Goal: Use online tool/utility: Utilize a website feature to perform a specific function

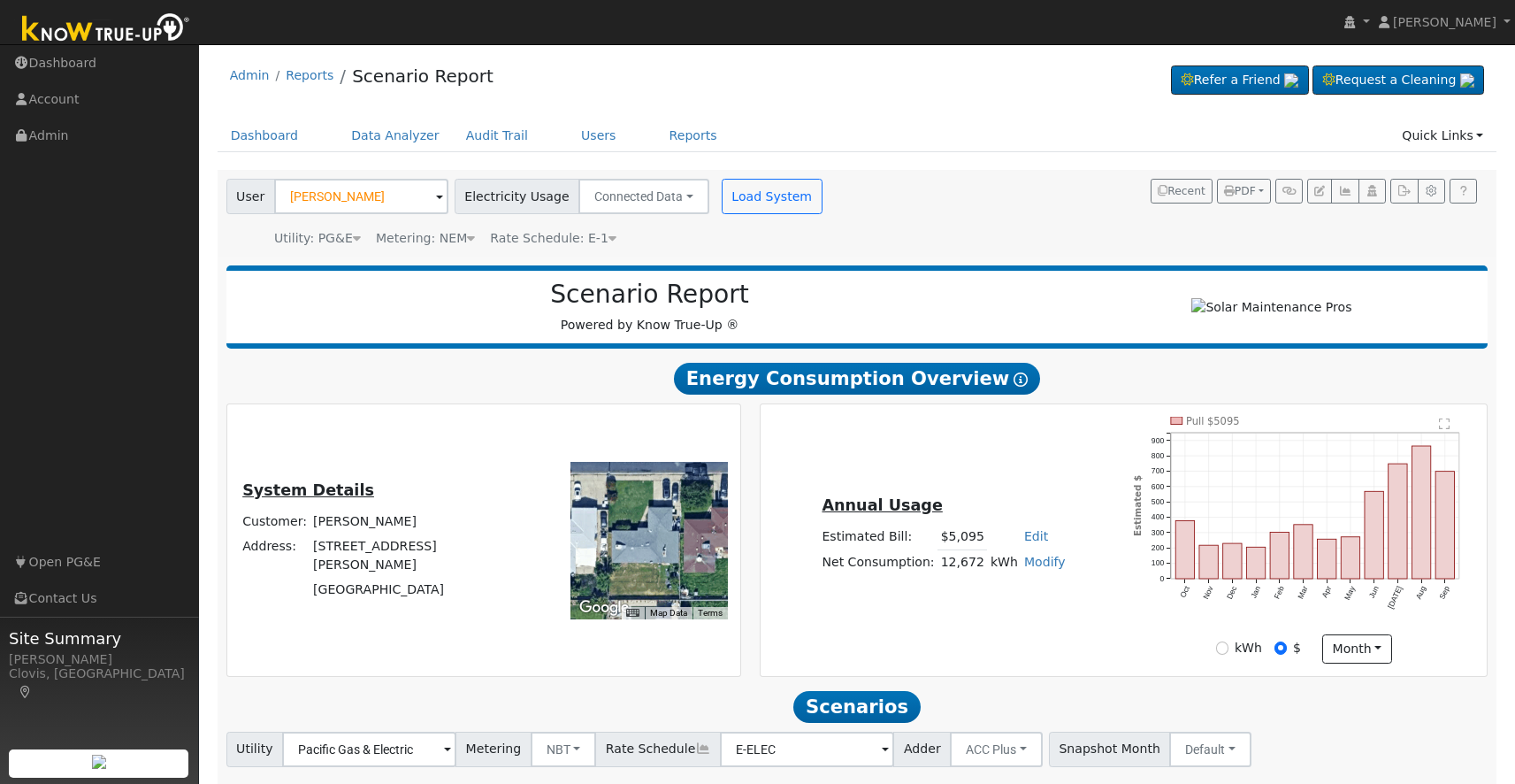
scroll to position [644, 0]
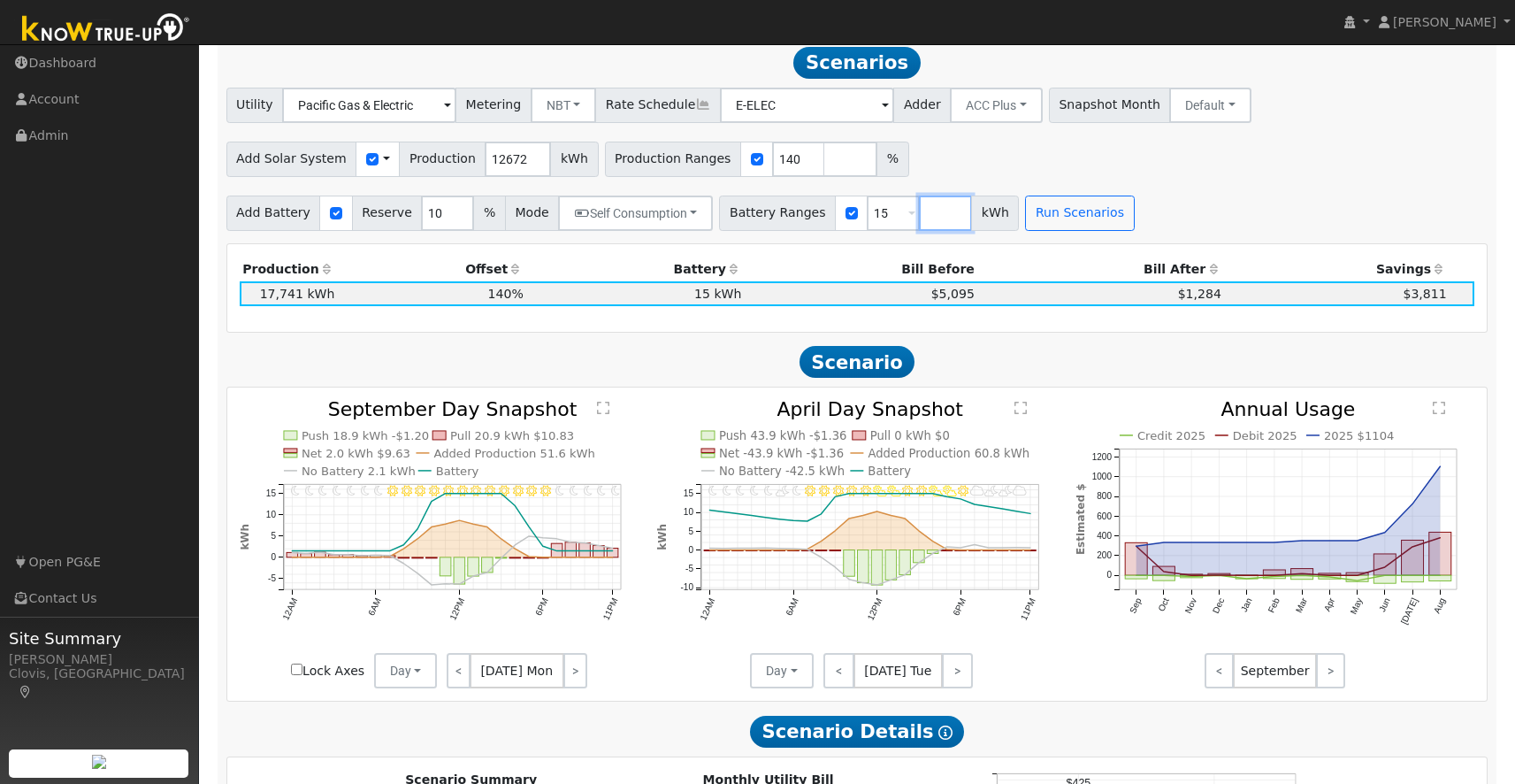
click at [919, 226] on input "number" at bounding box center [946, 212] width 53 height 35
type input "27"
click at [1092, 224] on button "Run Scenarios" at bounding box center [1132, 212] width 109 height 35
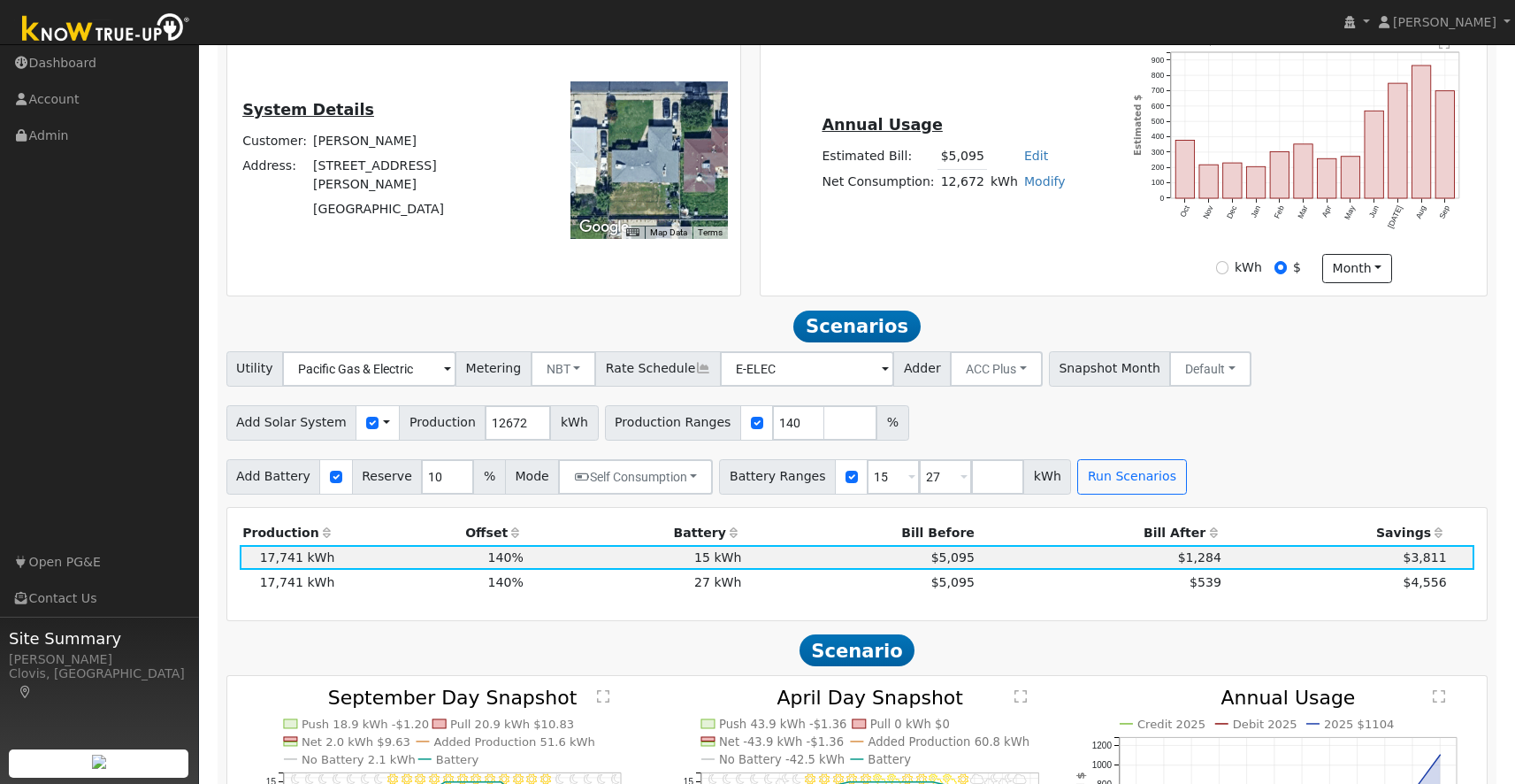
scroll to position [407, 0]
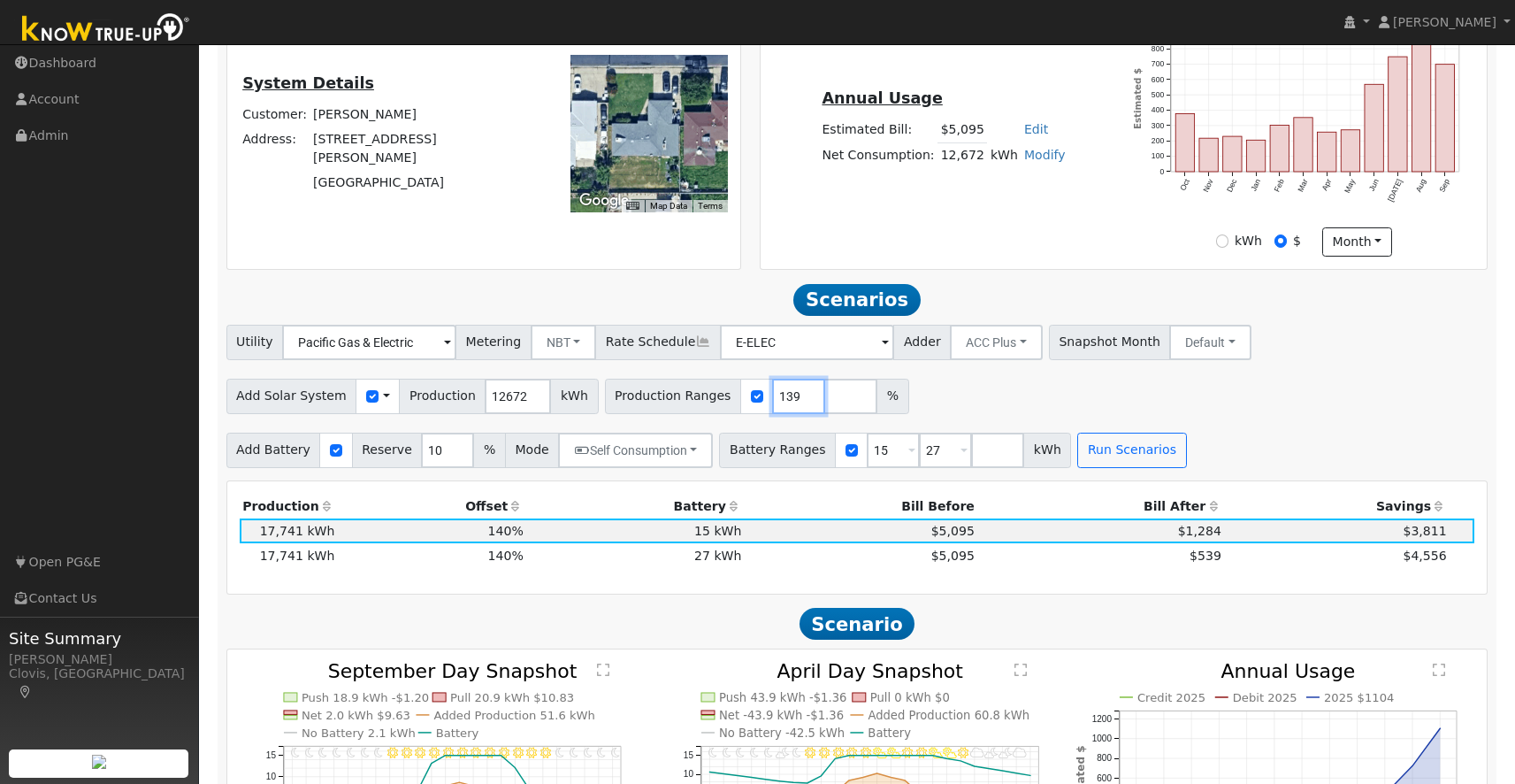
click at [789, 404] on input "139" at bounding box center [799, 395] width 53 height 35
click at [789, 404] on input "138" at bounding box center [799, 395] width 53 height 35
click at [789, 404] on input "137" at bounding box center [799, 395] width 53 height 35
click at [789, 404] on input "136" at bounding box center [799, 395] width 53 height 35
click at [789, 404] on input "135" at bounding box center [799, 395] width 53 height 35
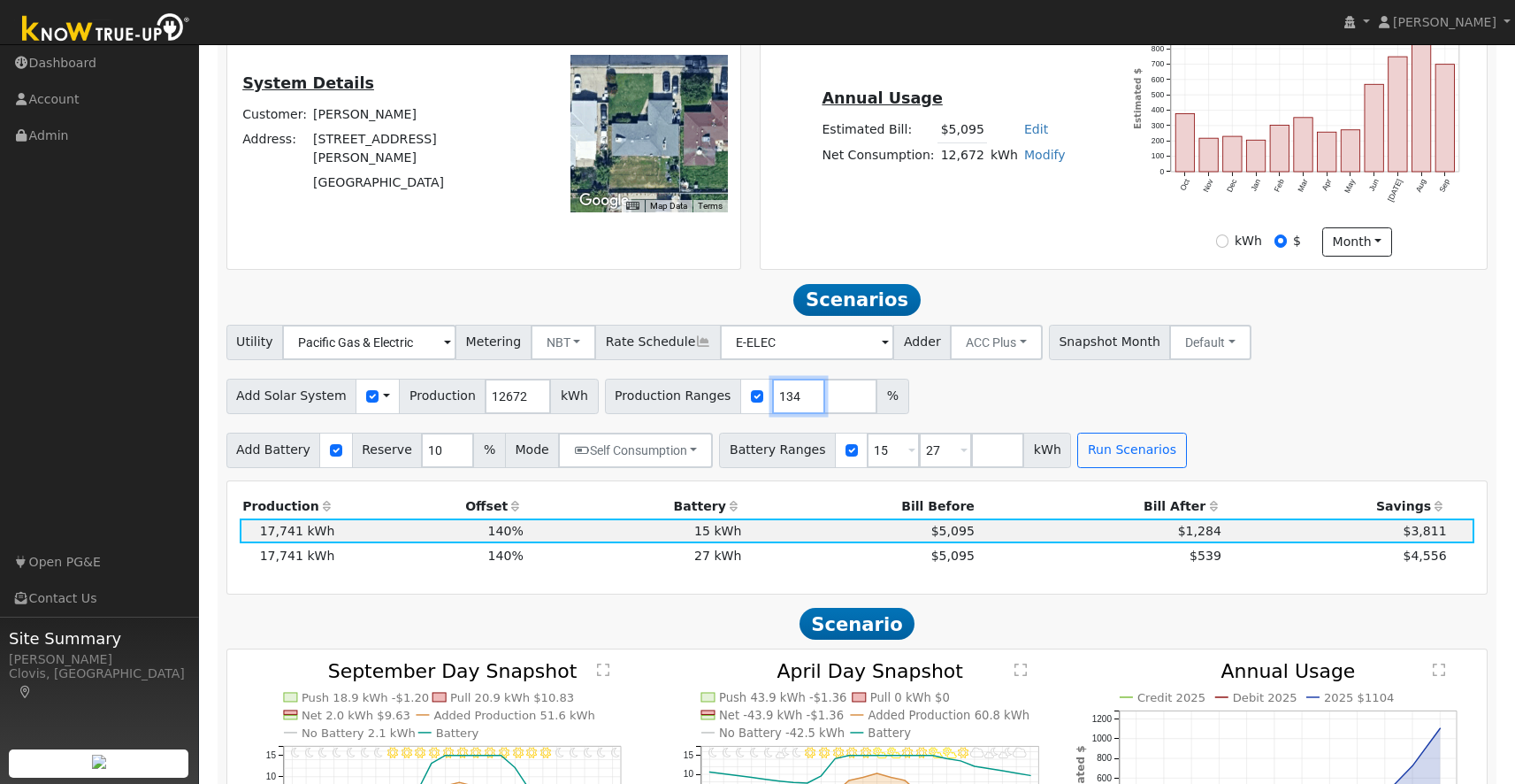
click at [789, 404] on input "134" at bounding box center [799, 395] width 53 height 35
click at [789, 404] on input "133" at bounding box center [799, 395] width 53 height 35
click at [789, 404] on input "132" at bounding box center [799, 395] width 53 height 35
click at [789, 404] on input "131" at bounding box center [799, 395] width 53 height 35
click at [789, 404] on input "130" at bounding box center [799, 395] width 53 height 35
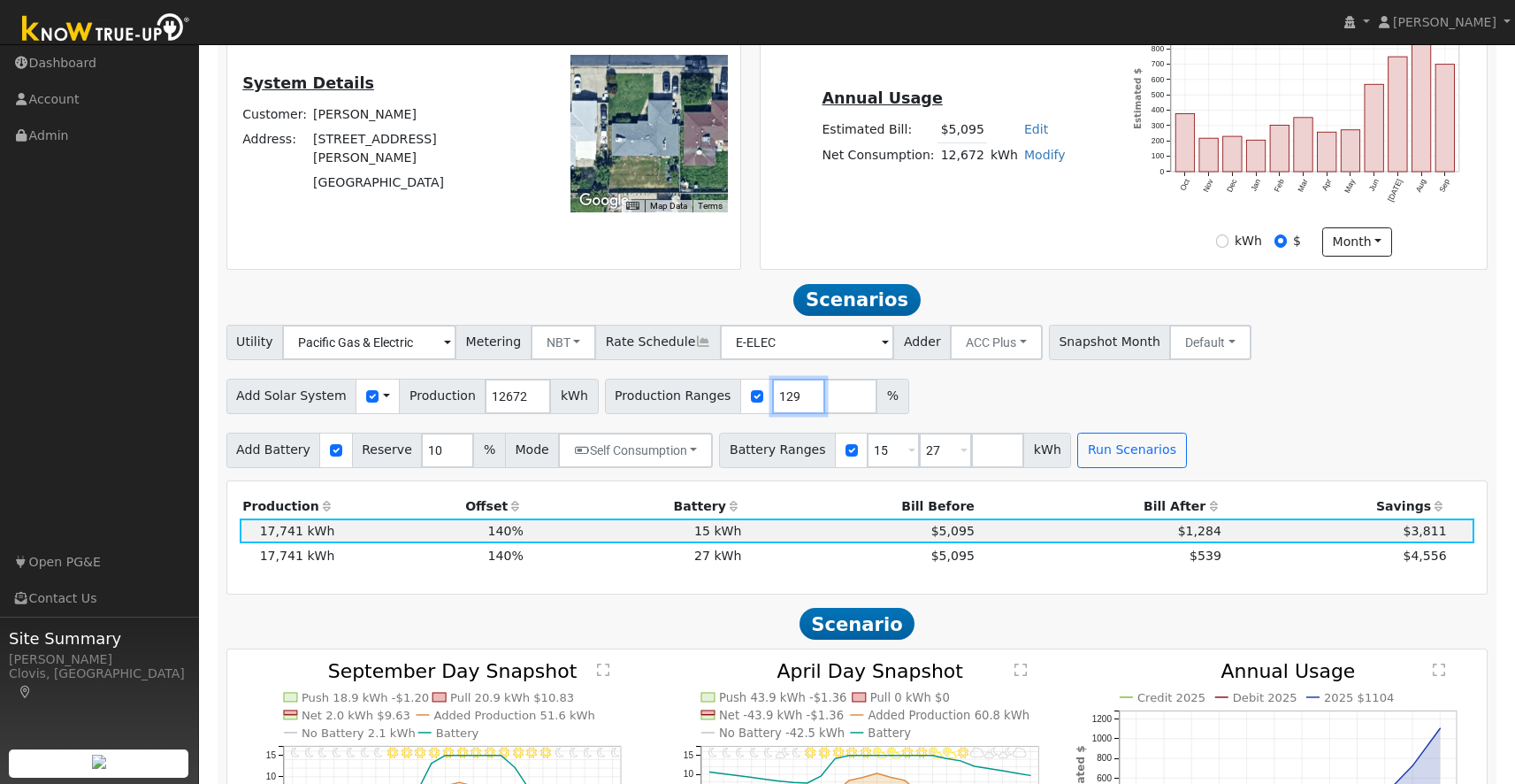
click at [789, 404] on input "129" at bounding box center [799, 395] width 53 height 35
click at [789, 404] on input "128" at bounding box center [799, 395] width 53 height 35
click at [789, 404] on input "127" at bounding box center [799, 395] width 53 height 35
click at [789, 404] on input "126" at bounding box center [799, 395] width 53 height 35
click at [789, 404] on input "125" at bounding box center [799, 395] width 53 height 35
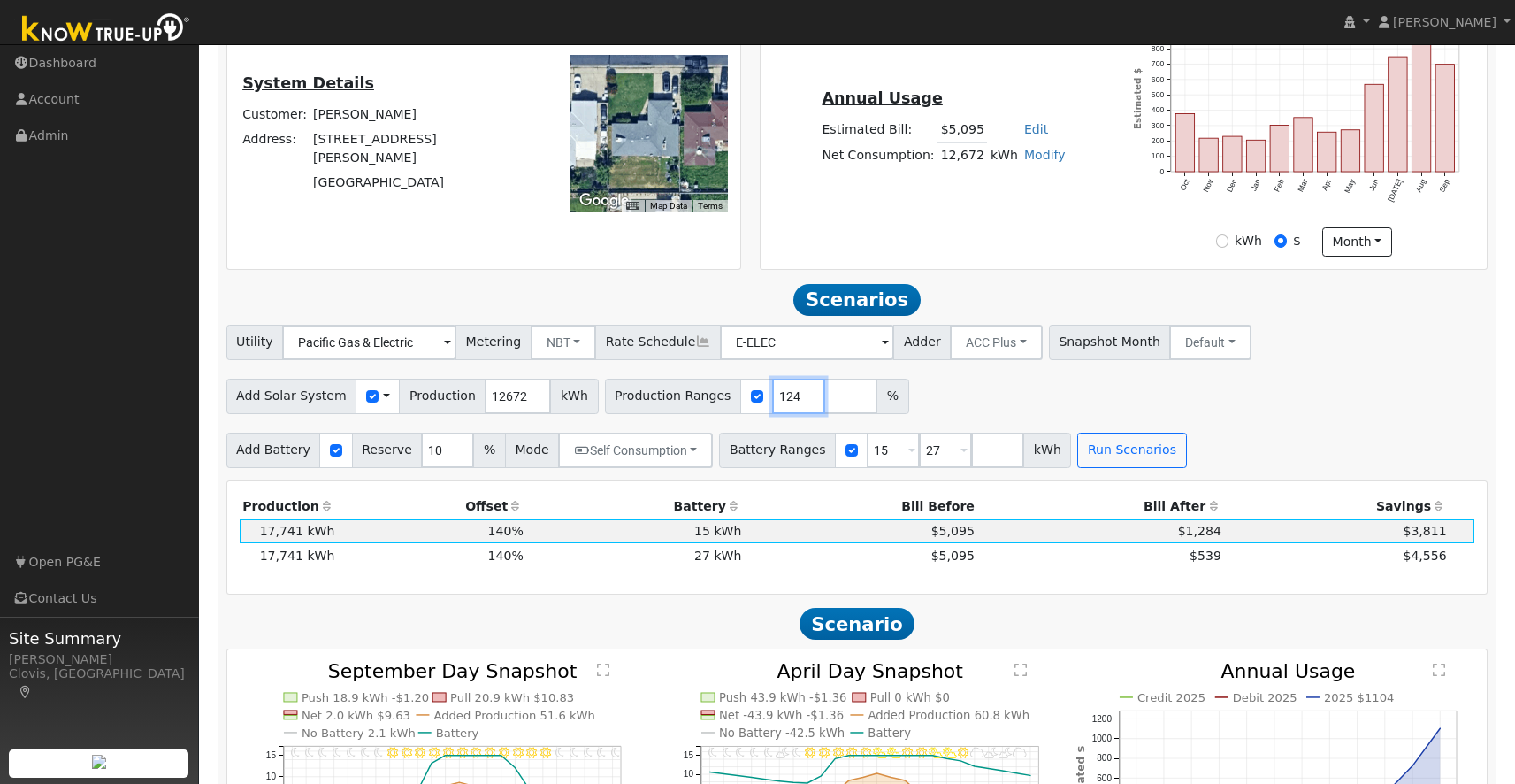
click at [789, 404] on input "124" at bounding box center [799, 395] width 53 height 35
click at [789, 404] on input "123" at bounding box center [799, 395] width 53 height 35
click at [789, 404] on input "122" at bounding box center [799, 395] width 53 height 35
click at [789, 404] on input "121" at bounding box center [799, 395] width 53 height 35
type input "120"
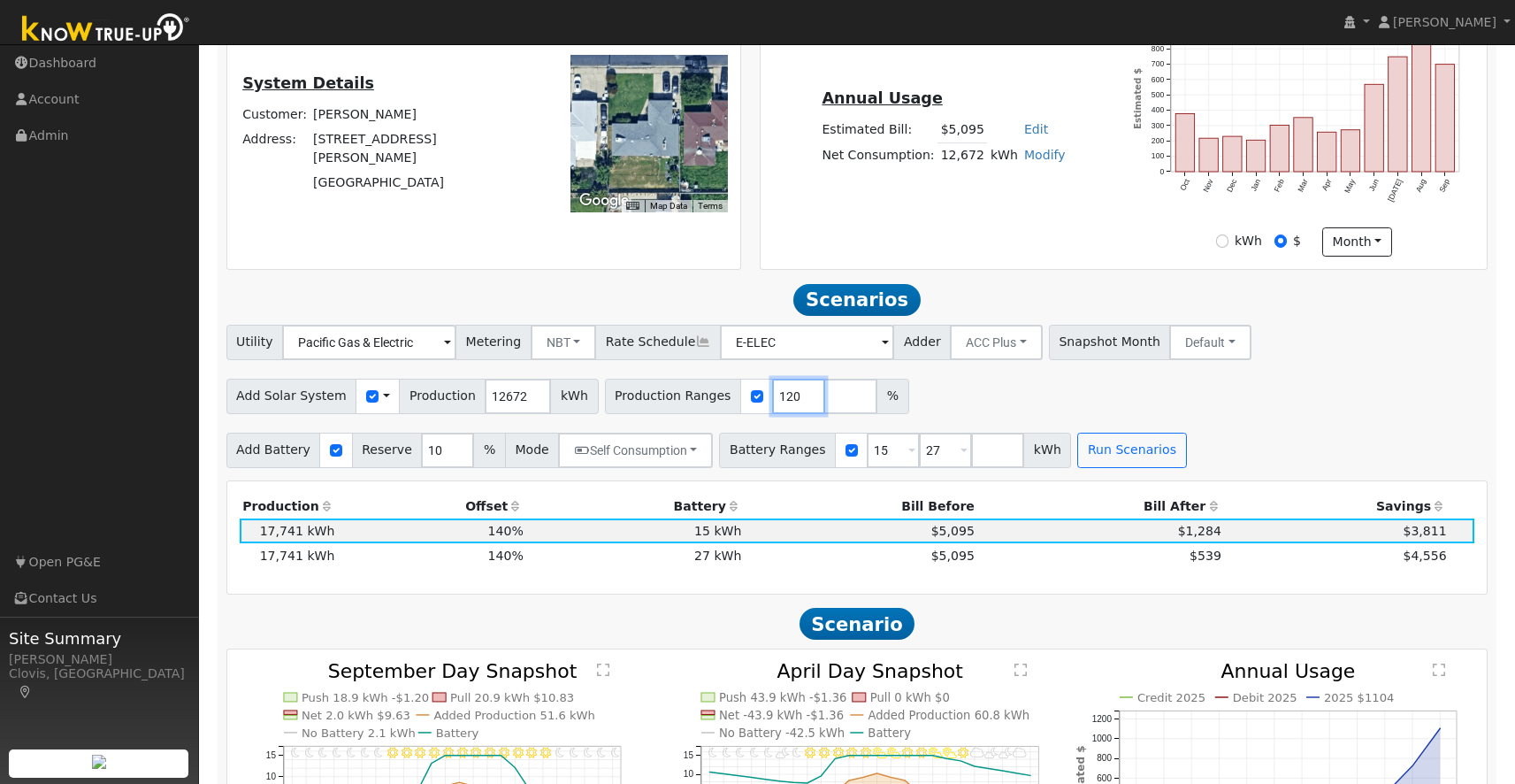
click at [789, 404] on input "120" at bounding box center [799, 395] width 53 height 35
click at [1095, 448] on button "Run Scenarios" at bounding box center [1132, 450] width 109 height 35
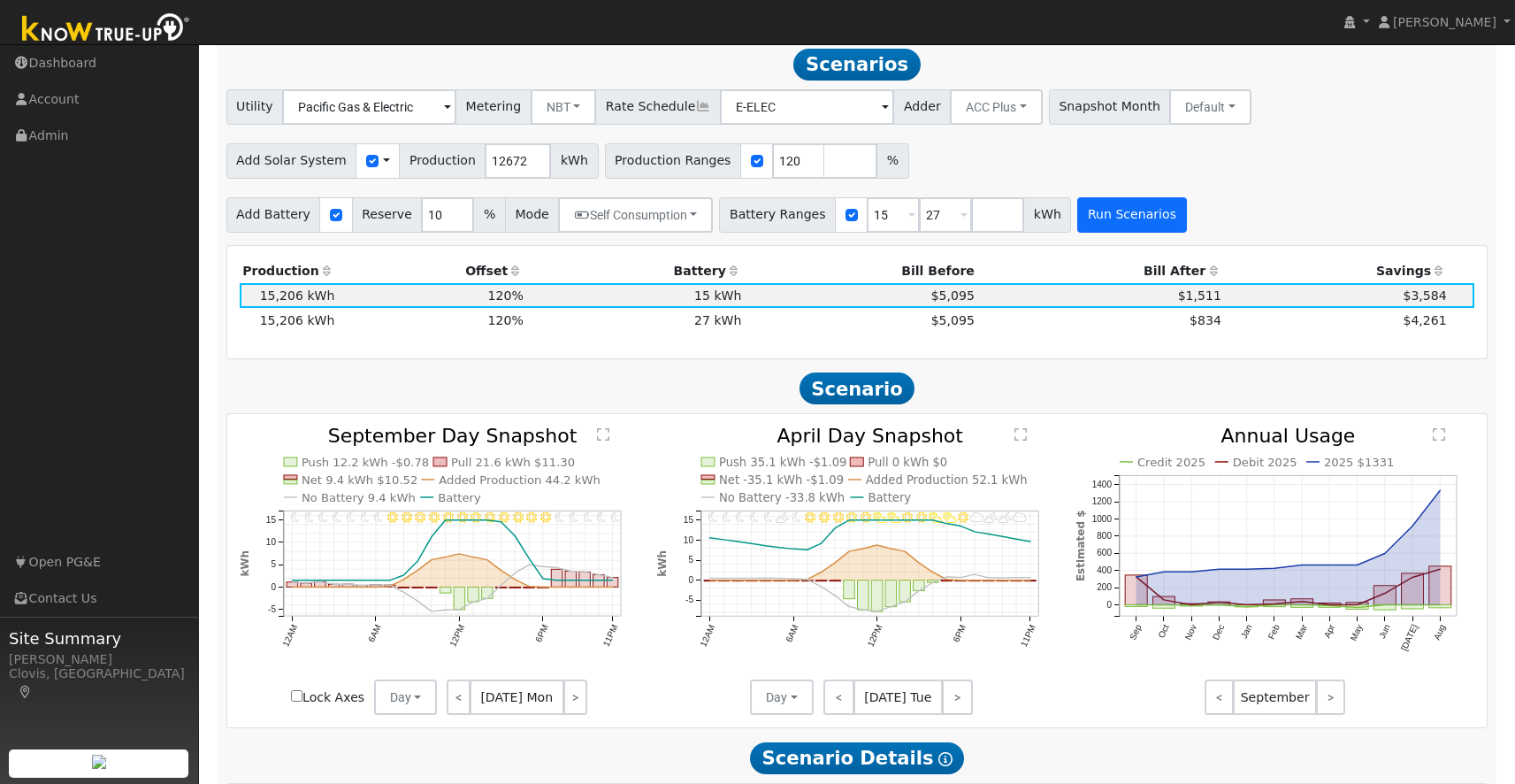
scroll to position [644, 0]
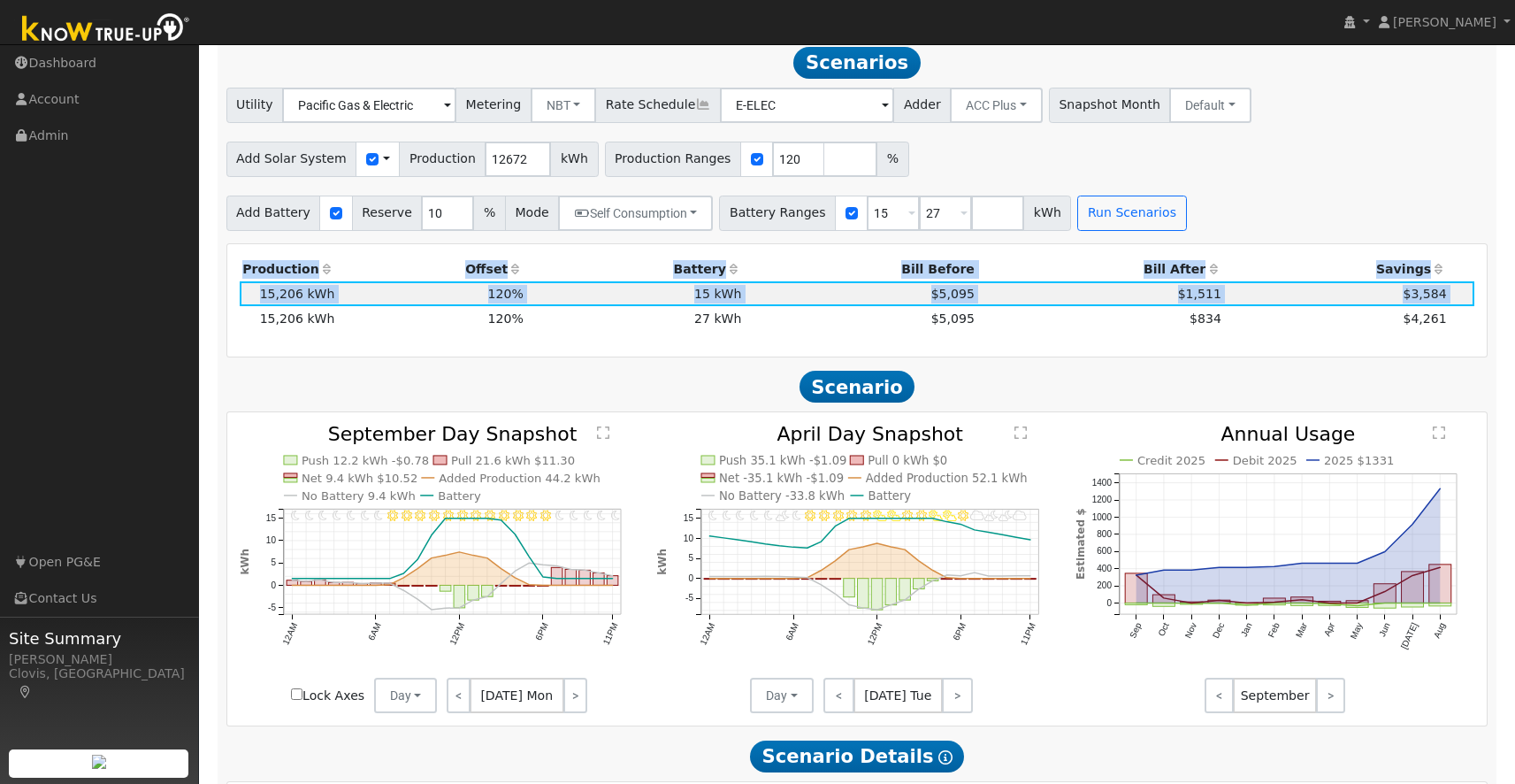
drag, startPoint x: 251, startPoint y: 321, endPoint x: 1342, endPoint y: 340, distance: 1091.2
click at [1342, 340] on div "Production Offset Battery Reserve Mode ACC Push Incentive Bill Before Bill Afte…" at bounding box center [857, 300] width 1255 height 88
drag, startPoint x: 1293, startPoint y: 292, endPoint x: 1522, endPoint y: -78, distance: 435.1
click at [1515, 0] on html "[PERSON_NAME] [PERSON_NAME] Profile My Company Help Center Terms Of Service See…" at bounding box center [758, 413] width 1515 height 2116
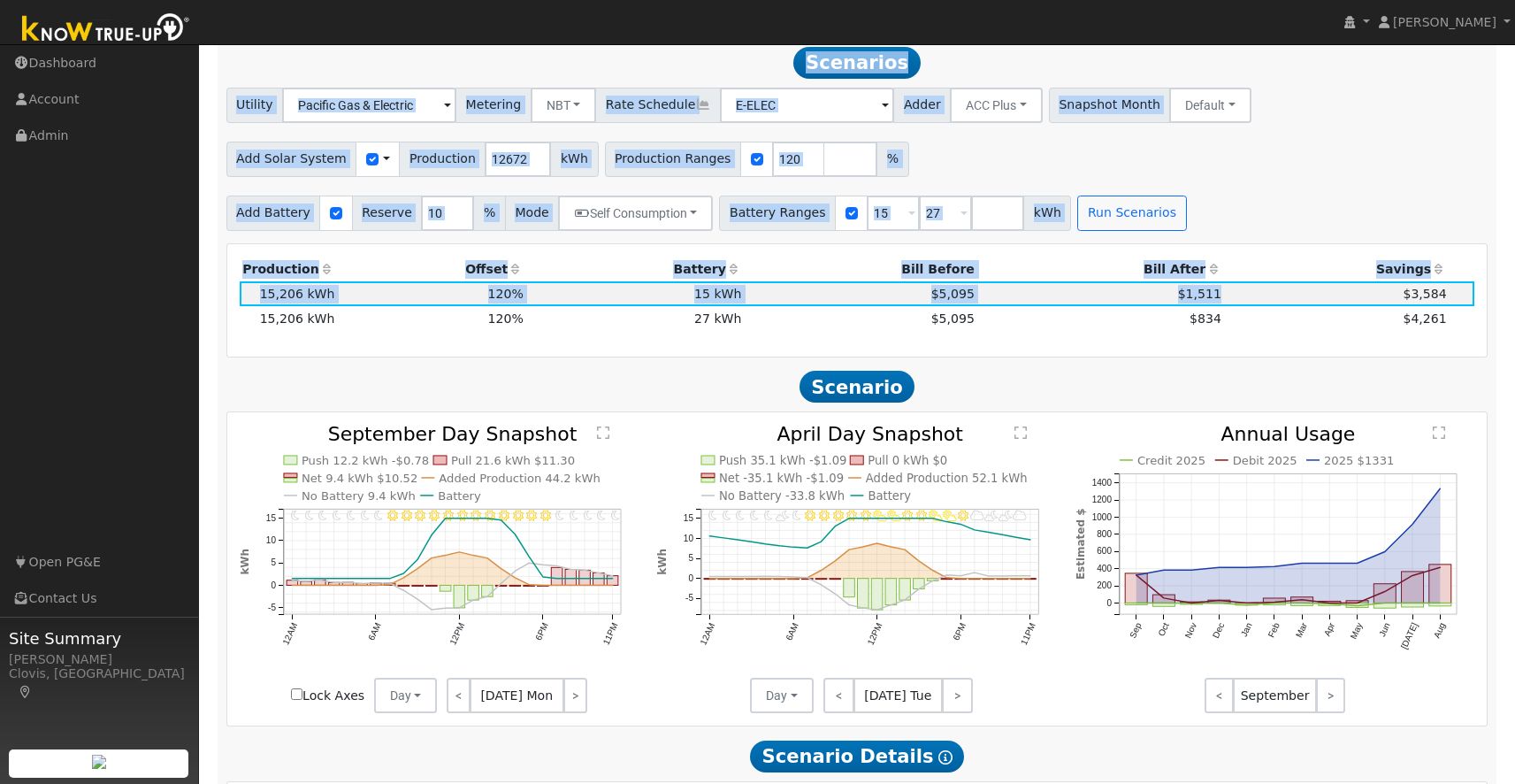
click at [1268, 184] on div "Utility Pacific Gas & Electric Metering NBT NEM NBT Rate Schedule E-ELEC Adder …" at bounding box center [857, 159] width 1281 height 143
